Goal: Information Seeking & Learning: Check status

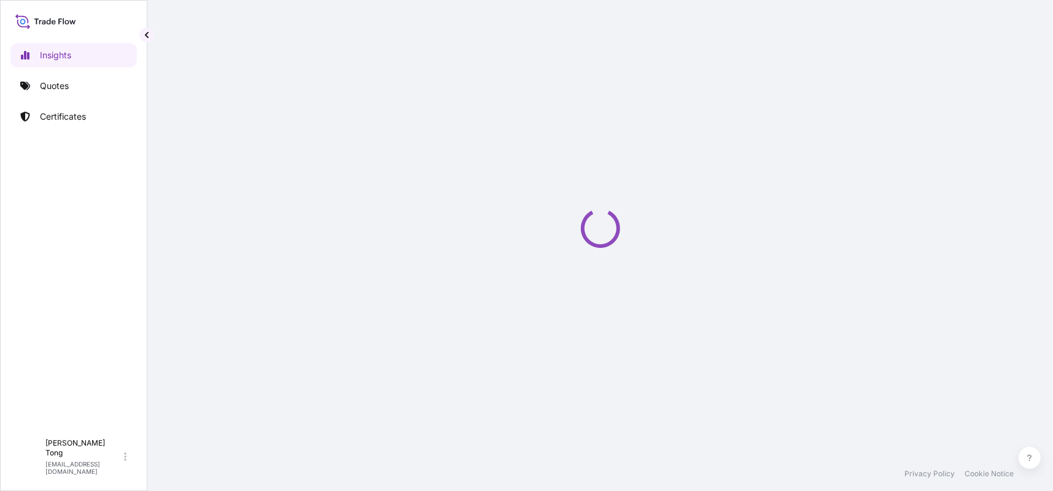
select select "2025"
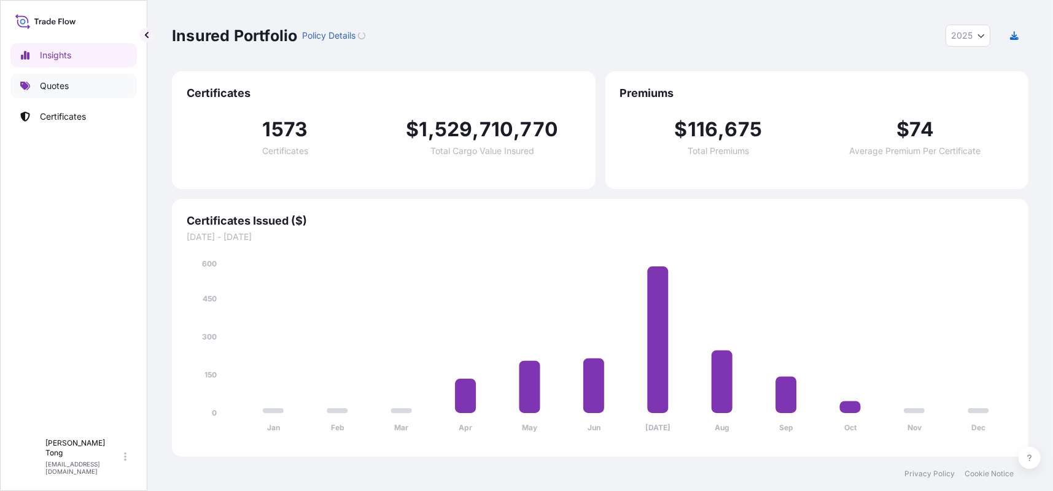
click at [55, 90] on p "Quotes" at bounding box center [54, 86] width 29 height 12
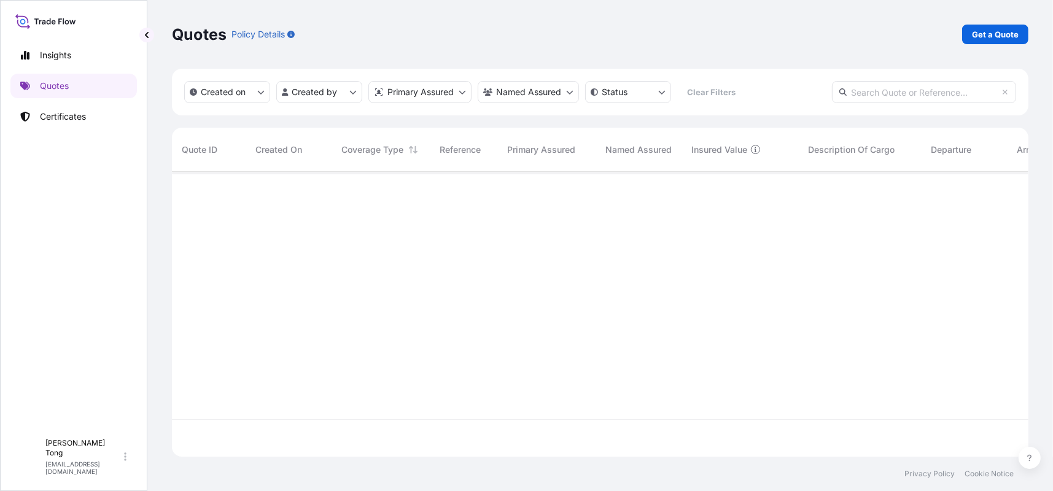
scroll to position [319, 847]
click at [373, 205] on div at bounding box center [718, 314] width 1093 height 285
